Goal: Navigation & Orientation: Find specific page/section

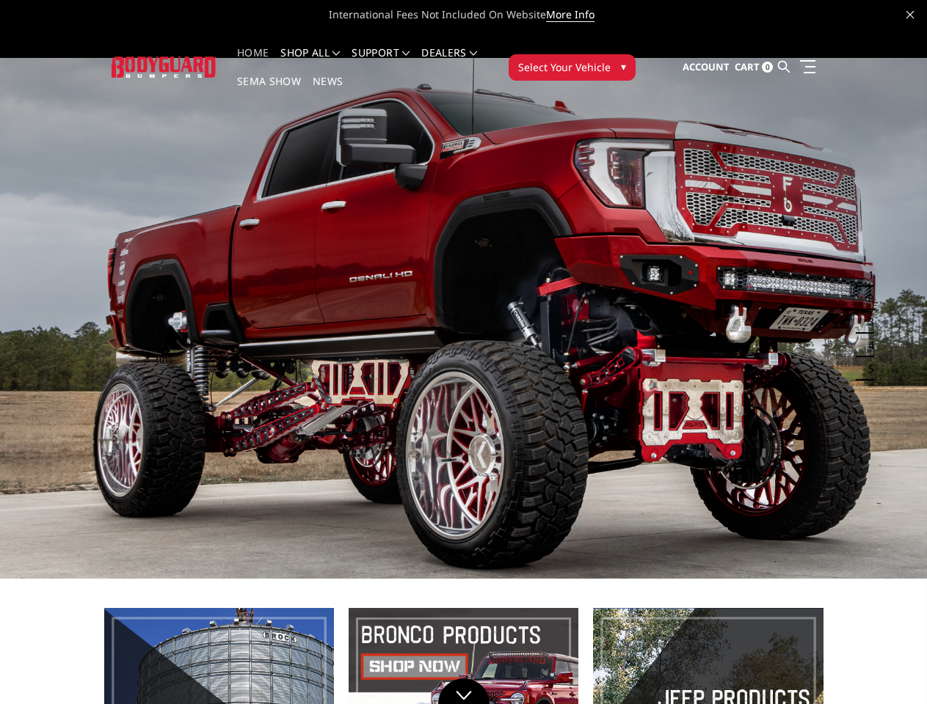
click at [395, 53] on li "Support FAQ Install Instructions Shipping Warranty Terms & Conditions Cancellat…" at bounding box center [381, 62] width 70 height 29
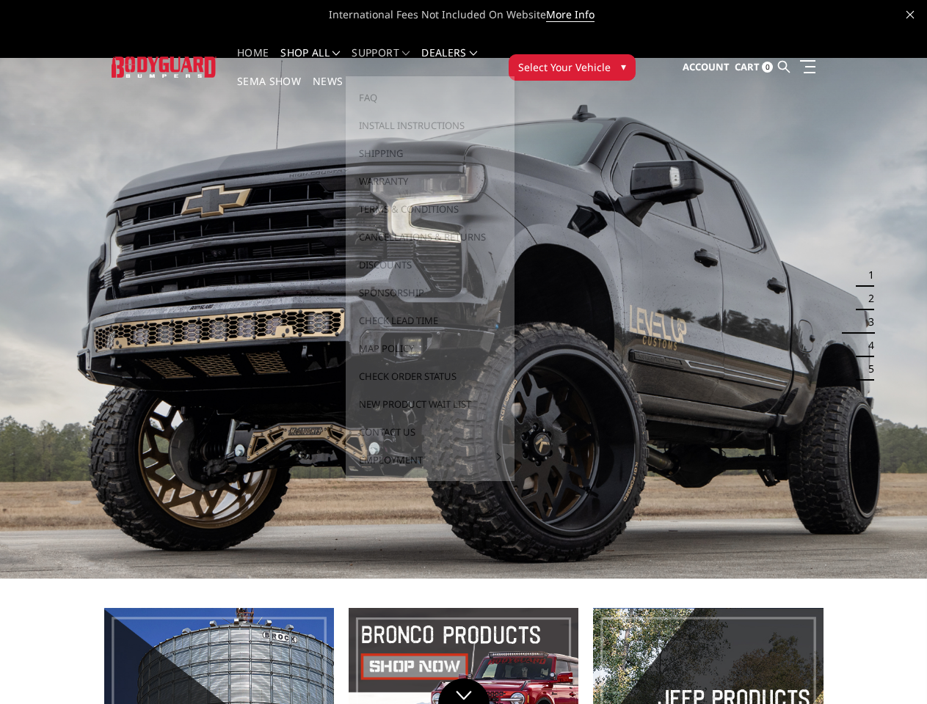
click at [395, 62] on li "Support FAQ Install Instructions Shipping Warranty Terms & Conditions Cancellat…" at bounding box center [381, 62] width 70 height 29
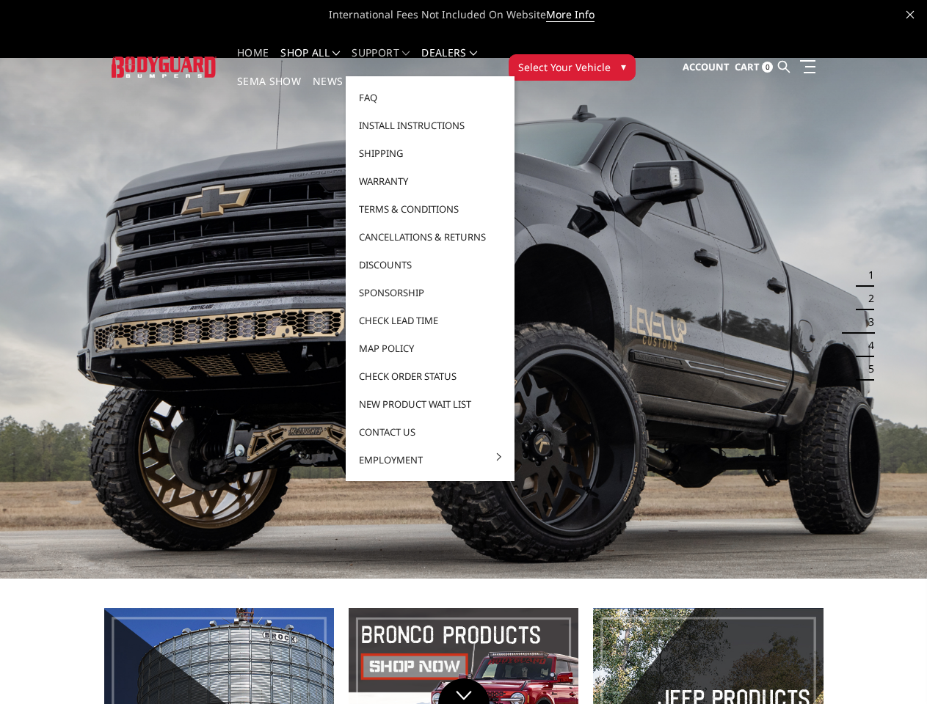
click at [610, 59] on span "Select Your Vehicle" at bounding box center [564, 66] width 92 height 15
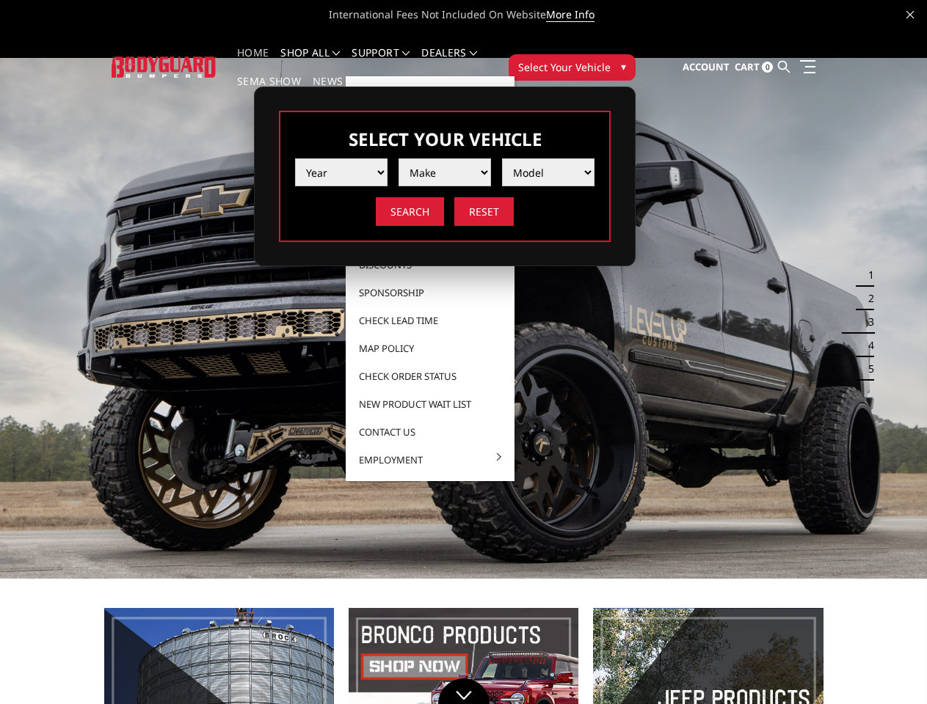
click at [610, 59] on span "Select Your Vehicle" at bounding box center [564, 66] width 92 height 15
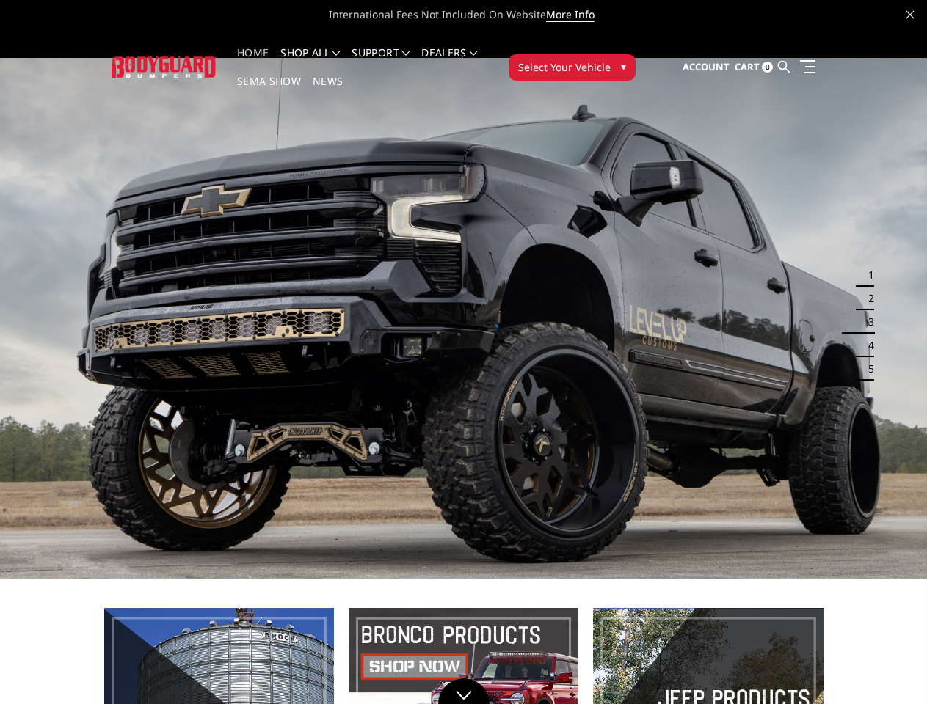
click at [862, 263] on button "1" at bounding box center [866, 274] width 15 height 23
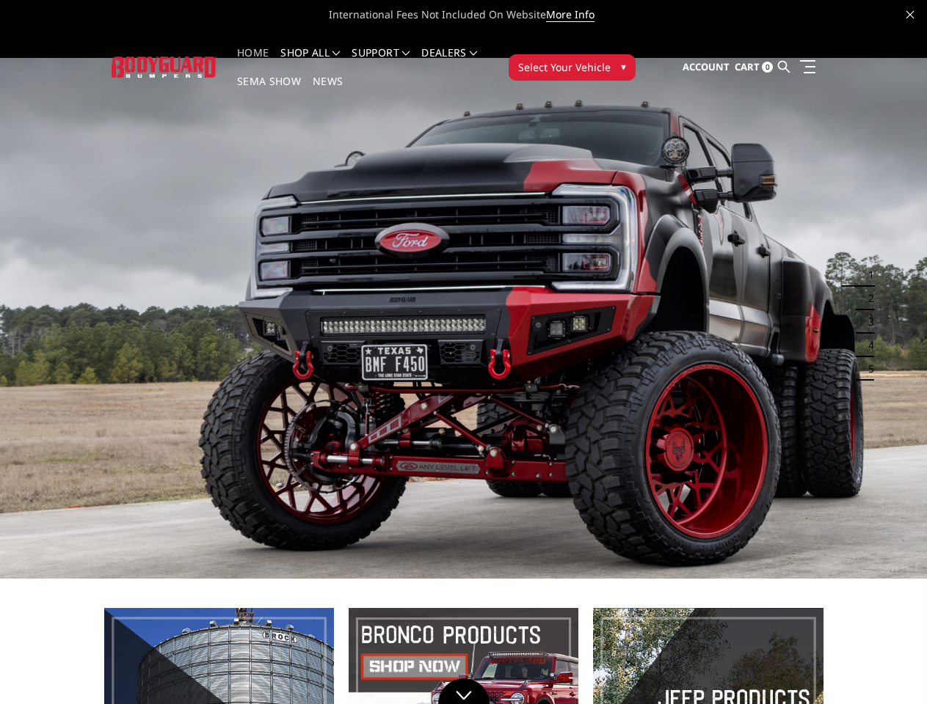
click at [866, 263] on button "1" at bounding box center [866, 274] width 15 height 23
click at [862, 287] on button "2" at bounding box center [866, 298] width 15 height 23
click at [866, 287] on button "2" at bounding box center [866, 298] width 15 height 23
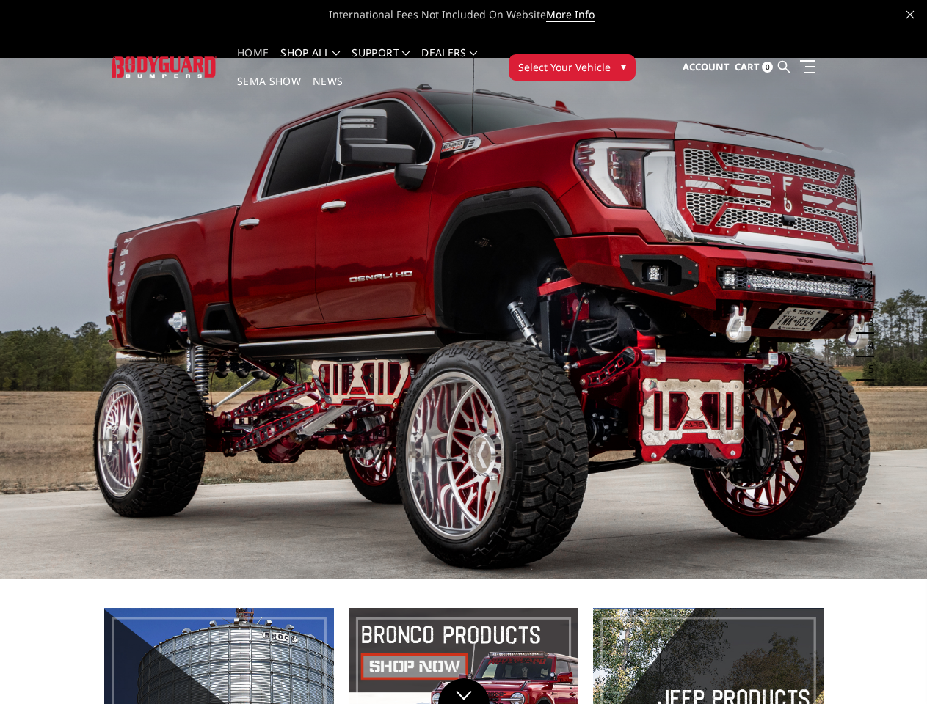
click at [862, 310] on button "3" at bounding box center [866, 321] width 15 height 23
click at [866, 310] on button "3" at bounding box center [866, 321] width 15 height 23
